Goal: Information Seeking & Learning: Learn about a topic

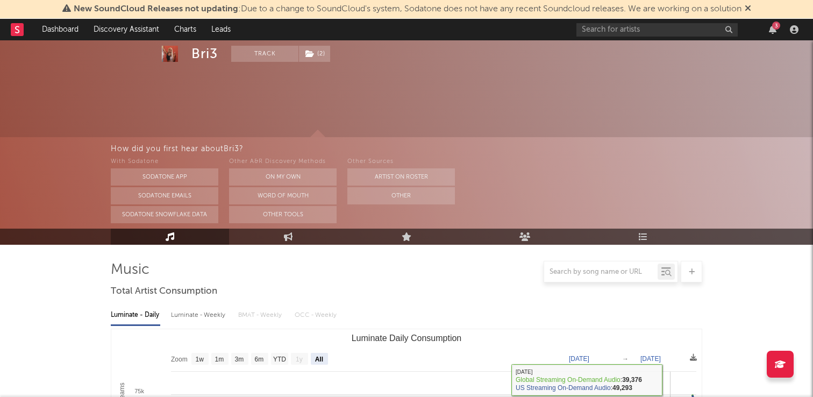
select select "All"
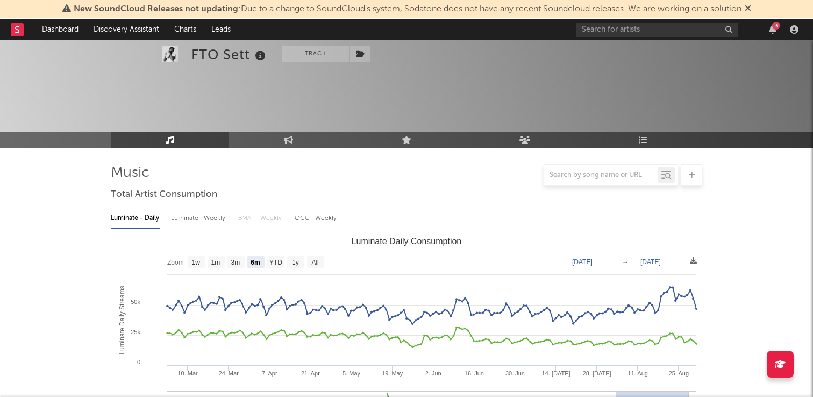
select select "6m"
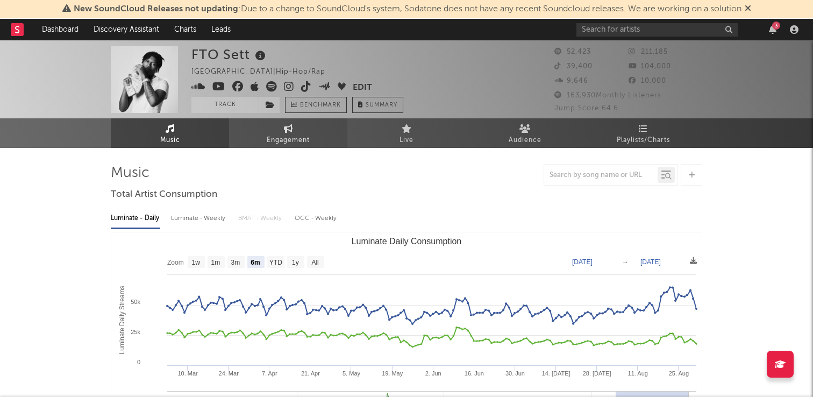
click at [304, 138] on span "Engagement" at bounding box center [288, 140] width 43 height 13
select select "1w"
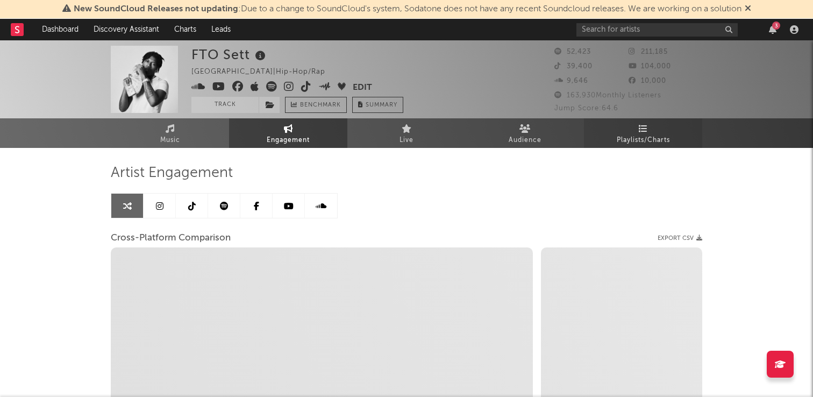
click at [663, 125] on link "Playlists/Charts" at bounding box center [643, 133] width 118 height 30
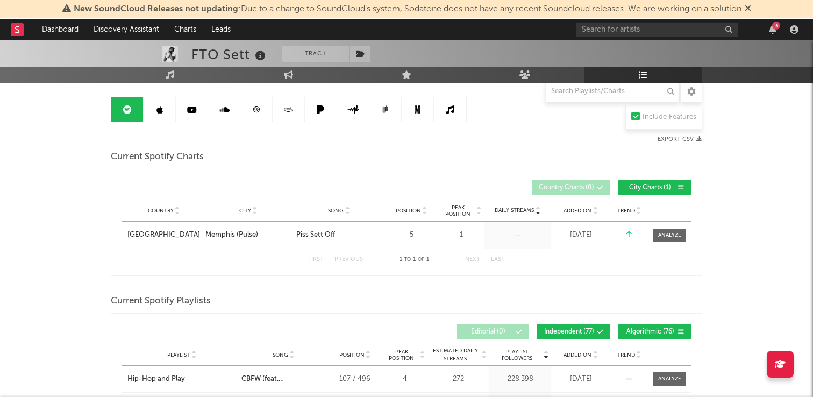
scroll to position [96, 0]
click at [597, 209] on icon at bounding box center [595, 209] width 5 height 4
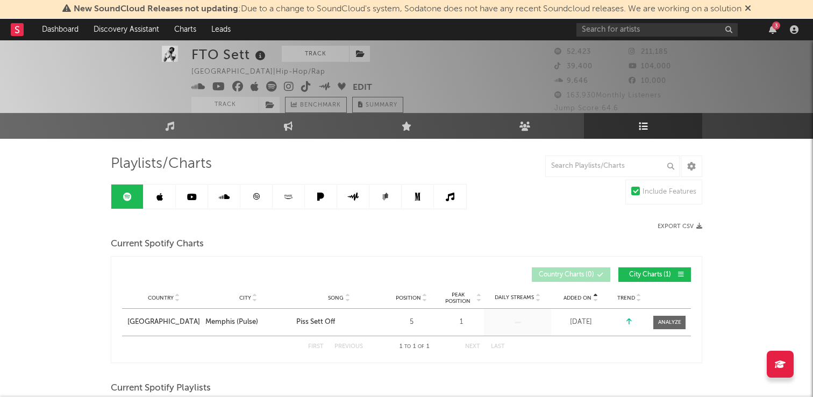
scroll to position [0, 0]
